Goal: Task Accomplishment & Management: Manage account settings

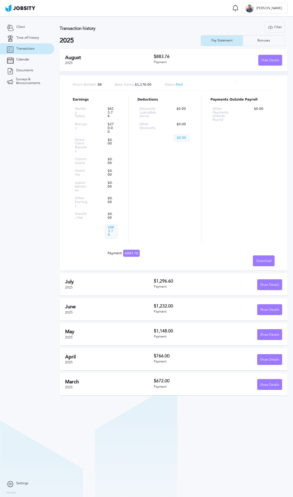
drag, startPoint x: 267, startPoint y: 59, endPoint x: 174, endPoint y: 78, distance: 95.1
click at [267, 59] on div "Hide Details" at bounding box center [269, 60] width 23 height 11
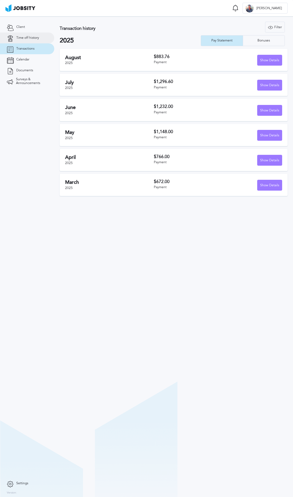
click at [25, 36] on link "Time off history" at bounding box center [27, 38] width 54 height 11
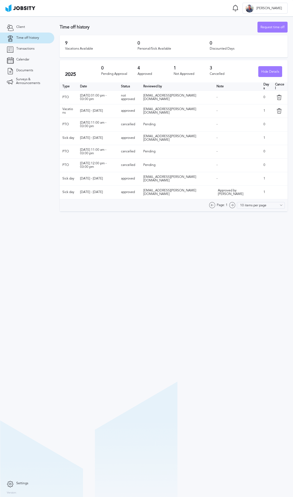
click at [276, 97] on icon at bounding box center [278, 97] width 5 height 5
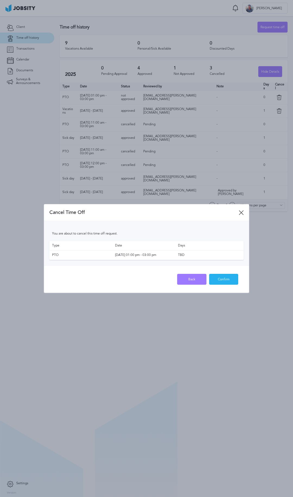
click at [218, 280] on div "Confirm" at bounding box center [223, 279] width 29 height 11
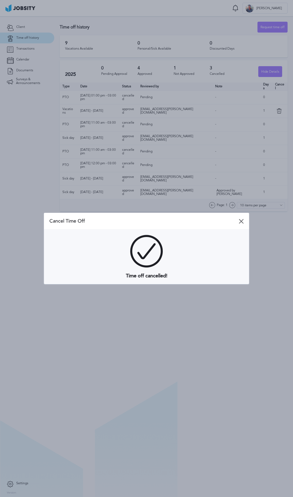
click at [239, 220] on icon at bounding box center [241, 221] width 5 height 5
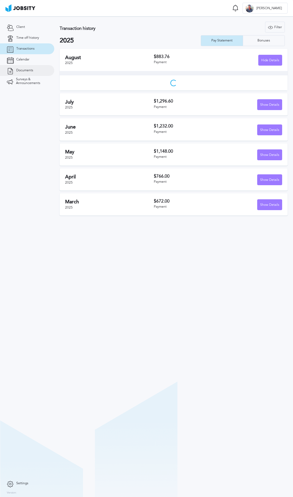
click at [25, 68] on link "Documents" at bounding box center [27, 70] width 54 height 11
